Goal: Information Seeking & Learning: Check status

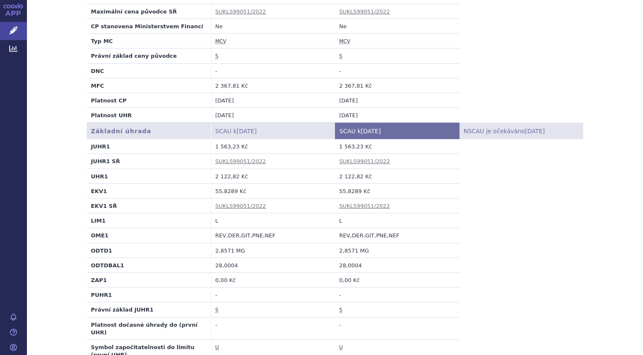
scroll to position [88, 0]
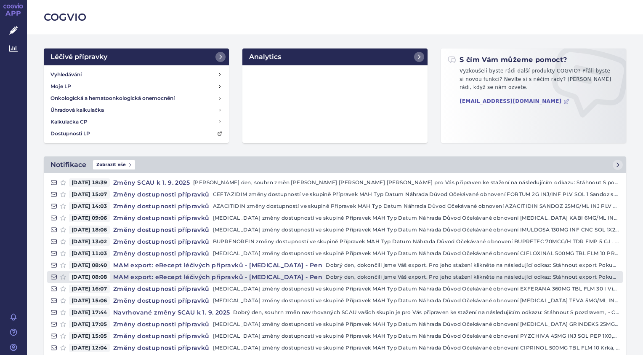
click at [302, 275] on h4 "MAM export: eRecept léčivých připravků - METHOTREXATE - Pen" at bounding box center [218, 276] width 216 height 8
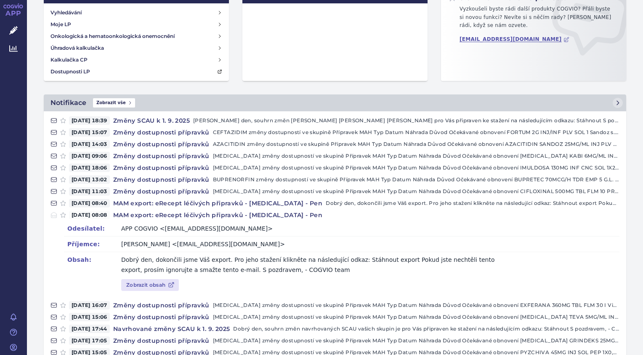
scroll to position [84, 0]
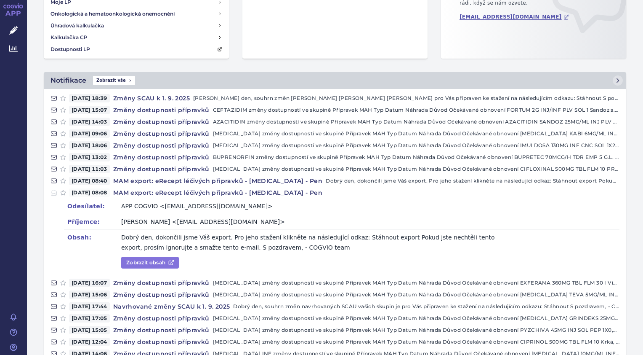
click at [144, 260] on link "Zobrazit obsah" at bounding box center [150, 262] width 58 height 12
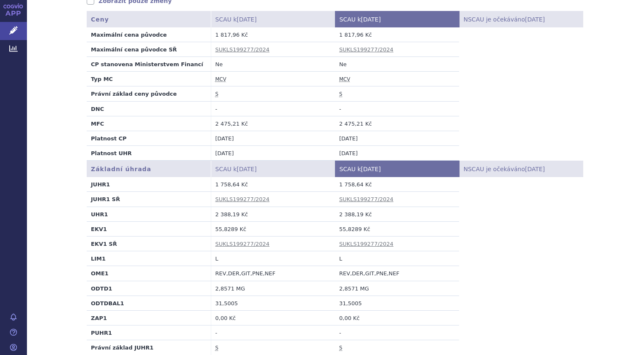
scroll to position [42, 0]
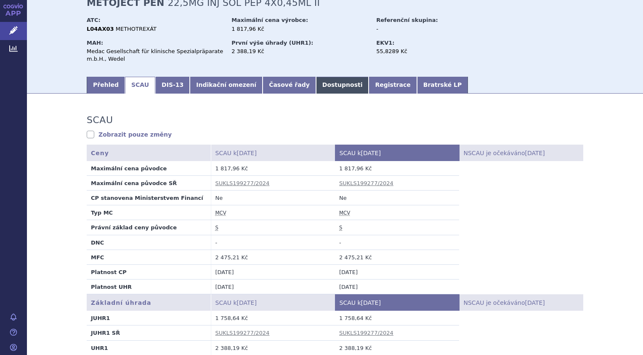
click at [316, 87] on link "Dostupnosti" at bounding box center [342, 85] width 53 height 17
